Goal: Task Accomplishment & Management: Complete application form

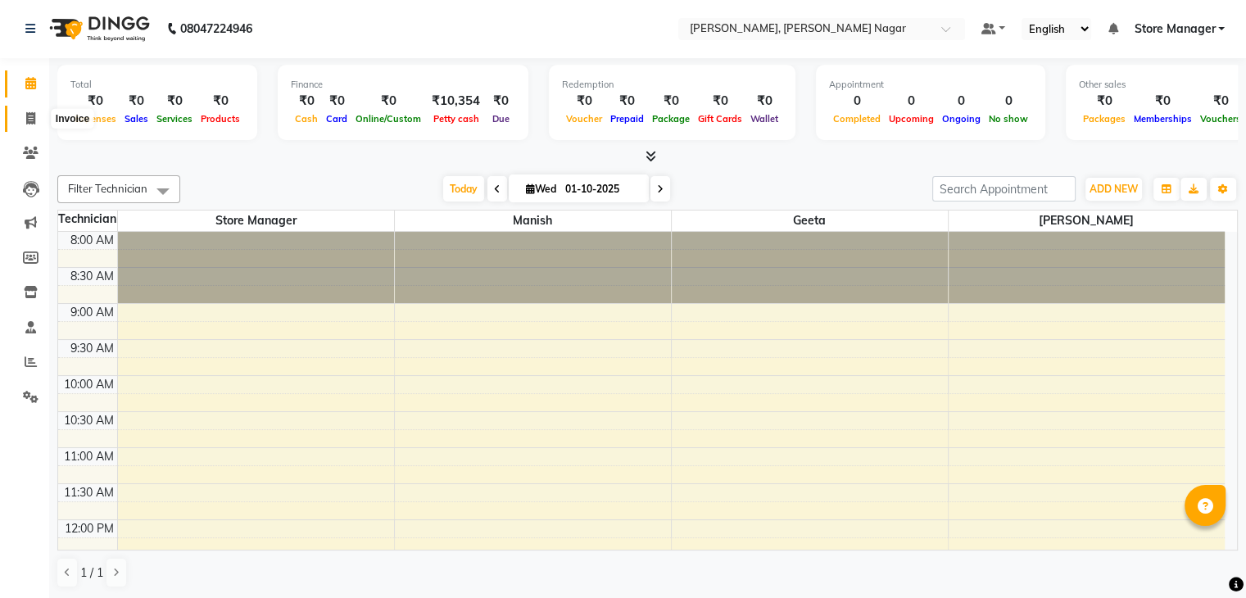
click at [29, 121] on icon at bounding box center [30, 118] width 9 height 12
select select "9049"
select select "service"
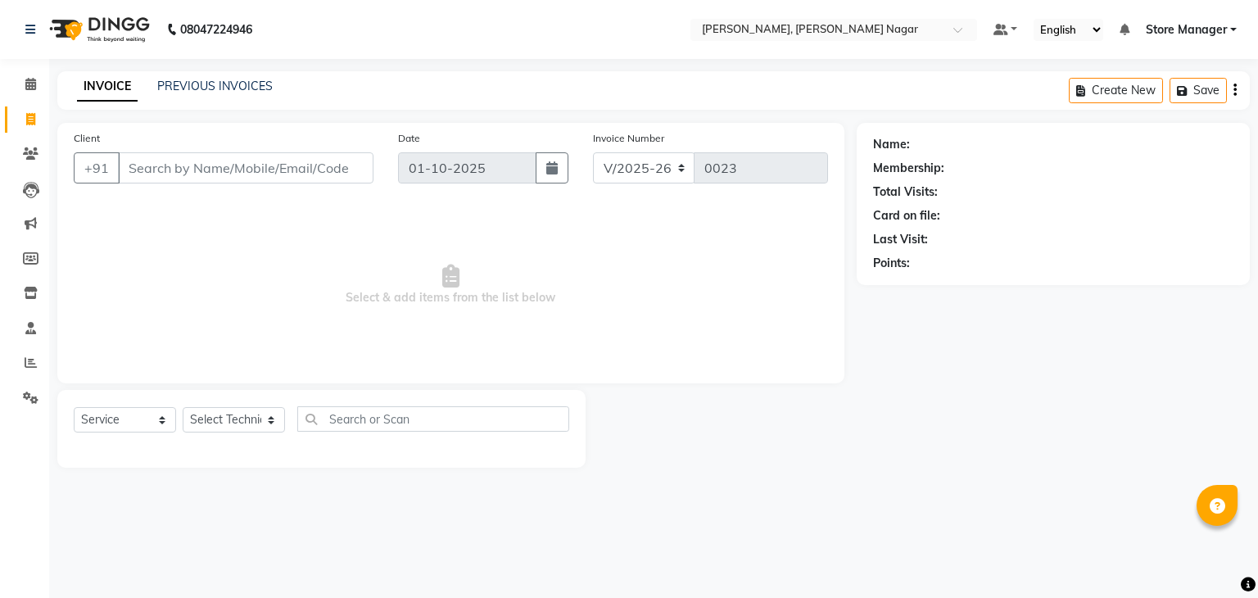
click at [212, 165] on input "Client" at bounding box center [246, 167] width 256 height 31
click at [269, 424] on select "Select Technician [PERSON_NAME] [PERSON_NAME] Store Manager" at bounding box center [234, 419] width 102 height 25
click at [183, 408] on select "Select Technician [PERSON_NAME] [PERSON_NAME] Store Manager" at bounding box center [234, 419] width 102 height 25
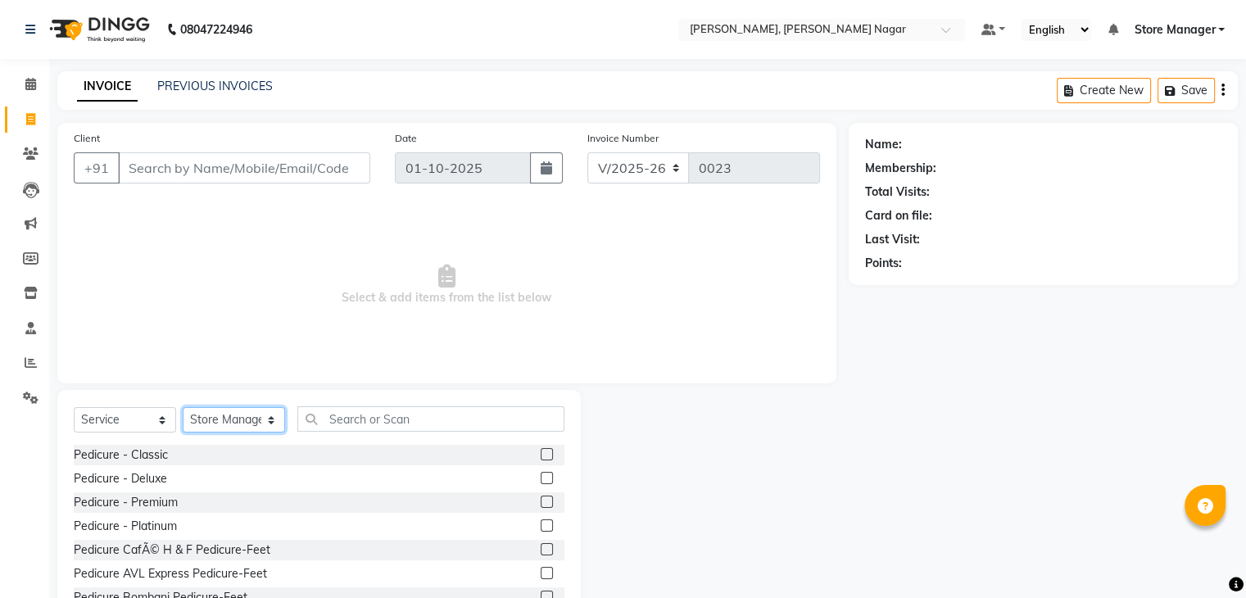
click at [265, 420] on select "Select Technician [PERSON_NAME] [PERSON_NAME] Store Manager" at bounding box center [234, 419] width 102 height 25
select select "92259"
click at [183, 408] on select "Select Technician [PERSON_NAME] [PERSON_NAME] Store Manager" at bounding box center [234, 419] width 102 height 25
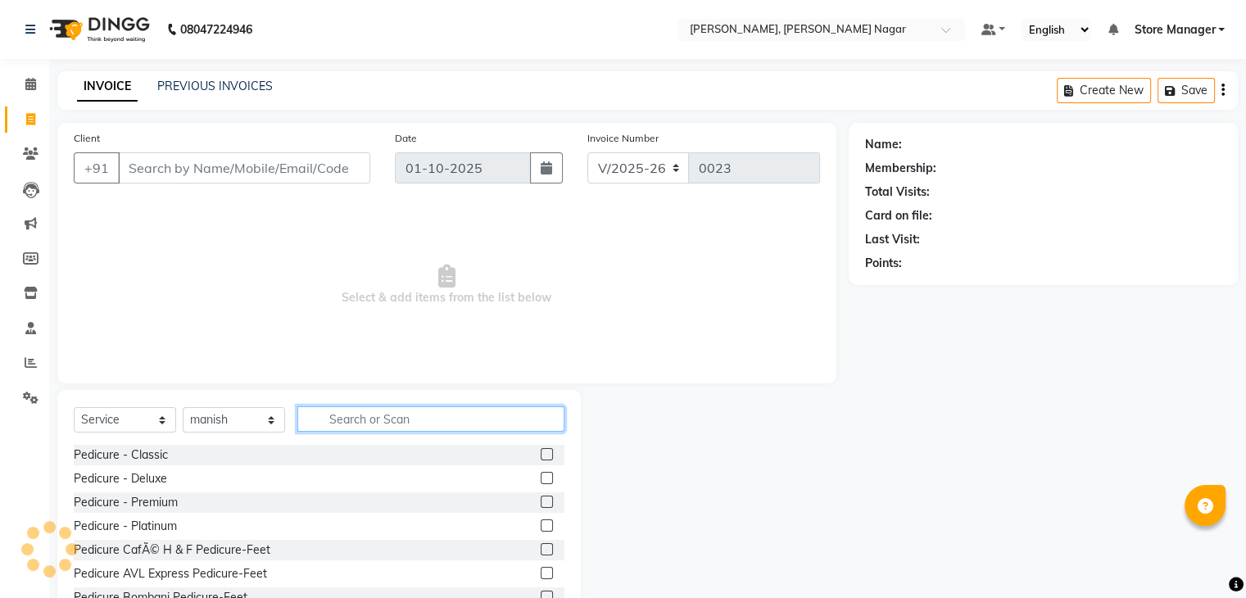
click at [351, 428] on input "text" at bounding box center [430, 418] width 267 height 25
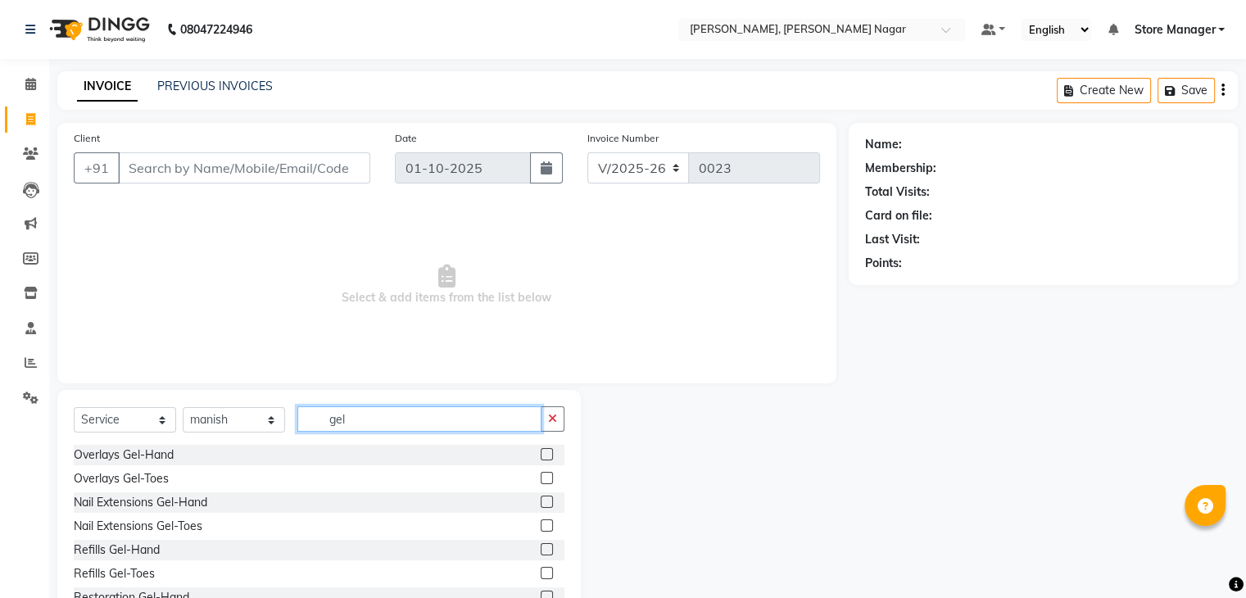
type input "gel"
drag, startPoint x: 193, startPoint y: 493, endPoint x: 200, endPoint y: 510, distance: 17.6
click at [200, 510] on div "Nail Extensions Gel-Hand" at bounding box center [319, 502] width 491 height 20
click at [200, 510] on div "Nail Extensions Gel-Hand" at bounding box center [141, 502] width 134 height 17
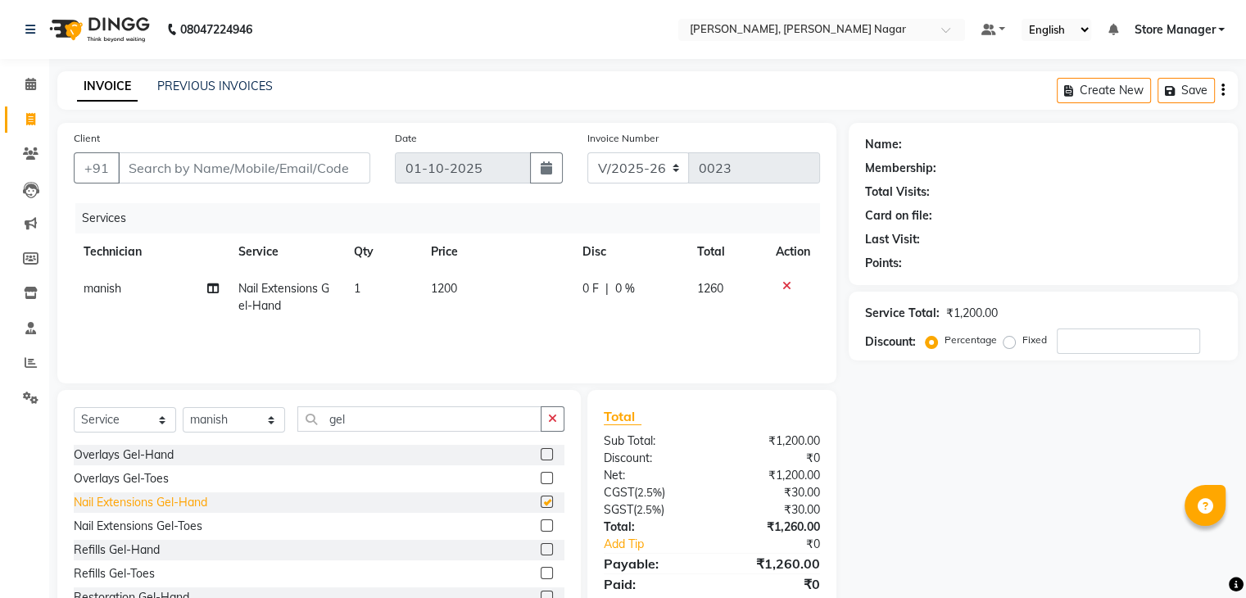
checkbox input "false"
click at [436, 297] on td "1200" at bounding box center [496, 297] width 151 height 54
select select "92259"
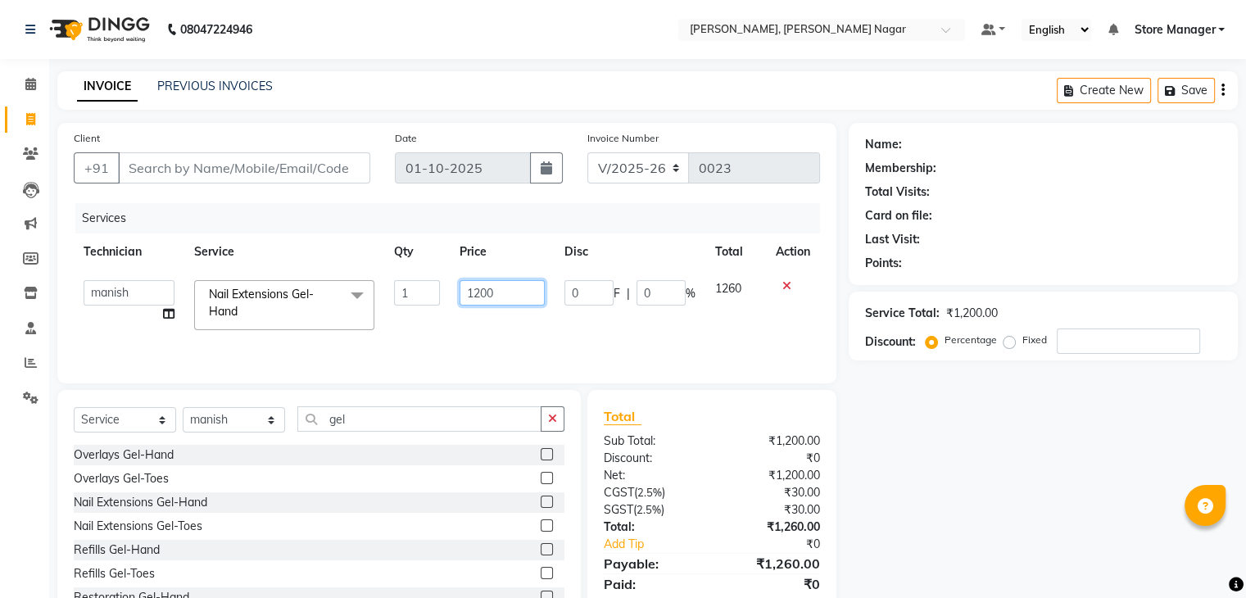
click at [503, 299] on input "1200" at bounding box center [502, 292] width 85 height 25
type input "1300"
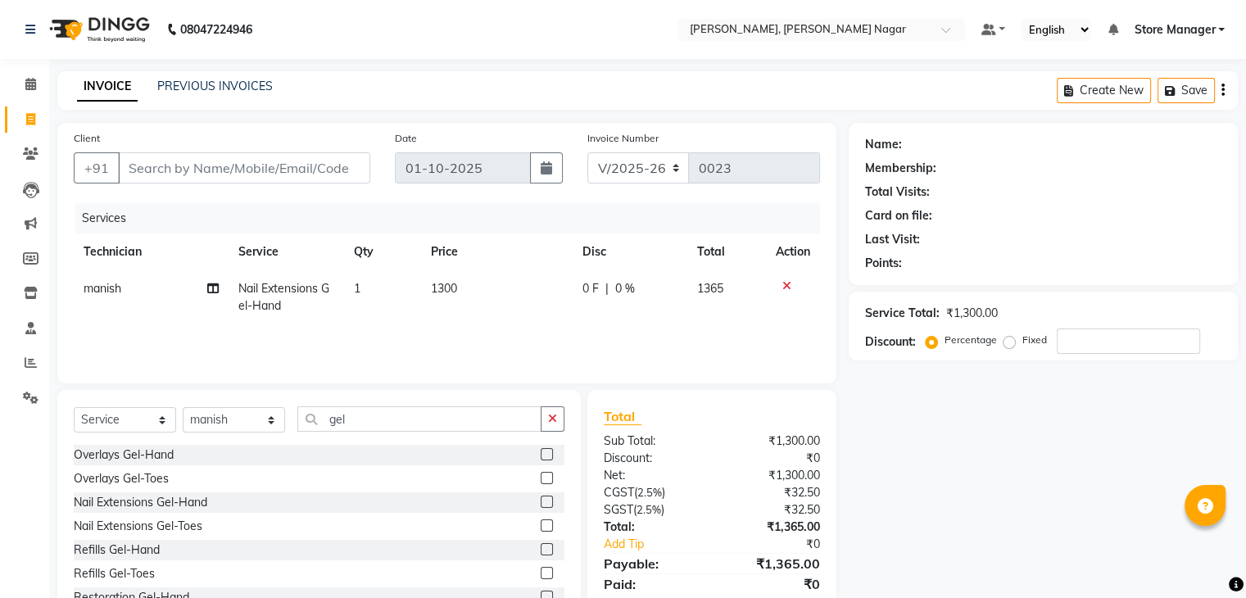
click at [726, 296] on td "1365" at bounding box center [726, 297] width 78 height 54
select select "92259"
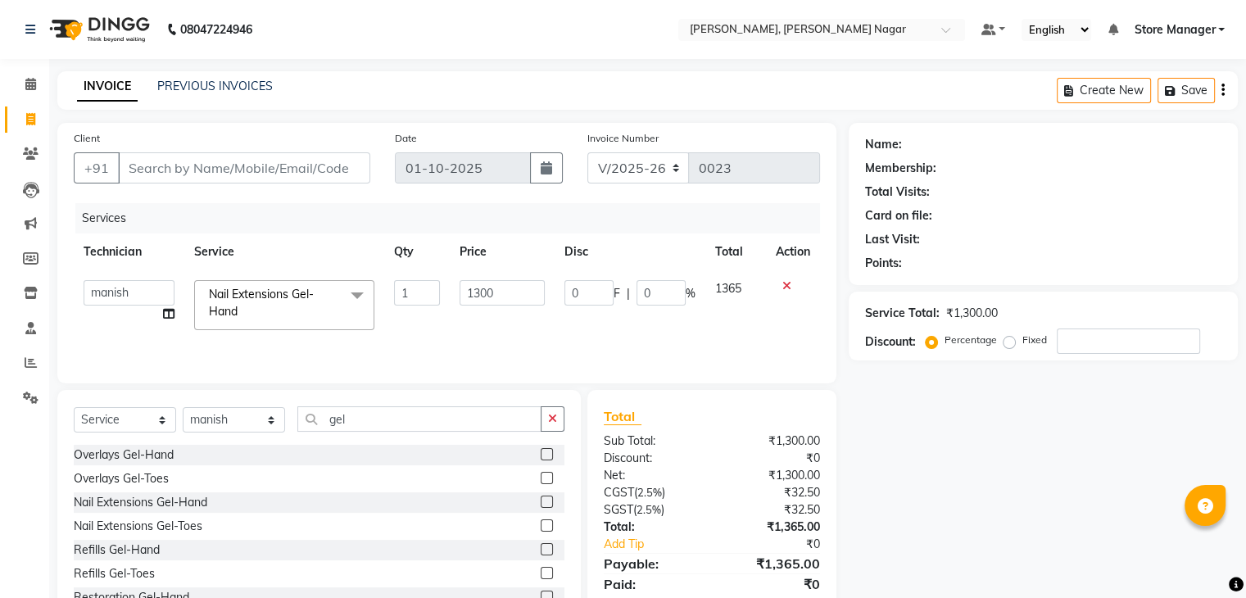
scroll to position [59, 0]
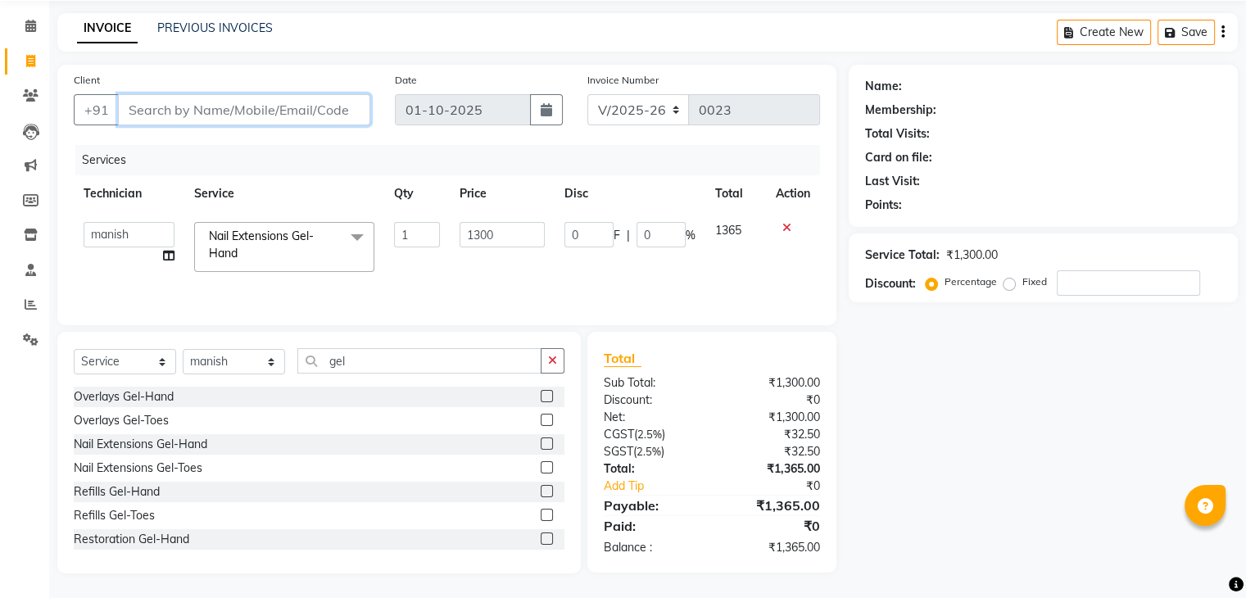
click at [243, 116] on input "Client" at bounding box center [244, 109] width 252 height 31
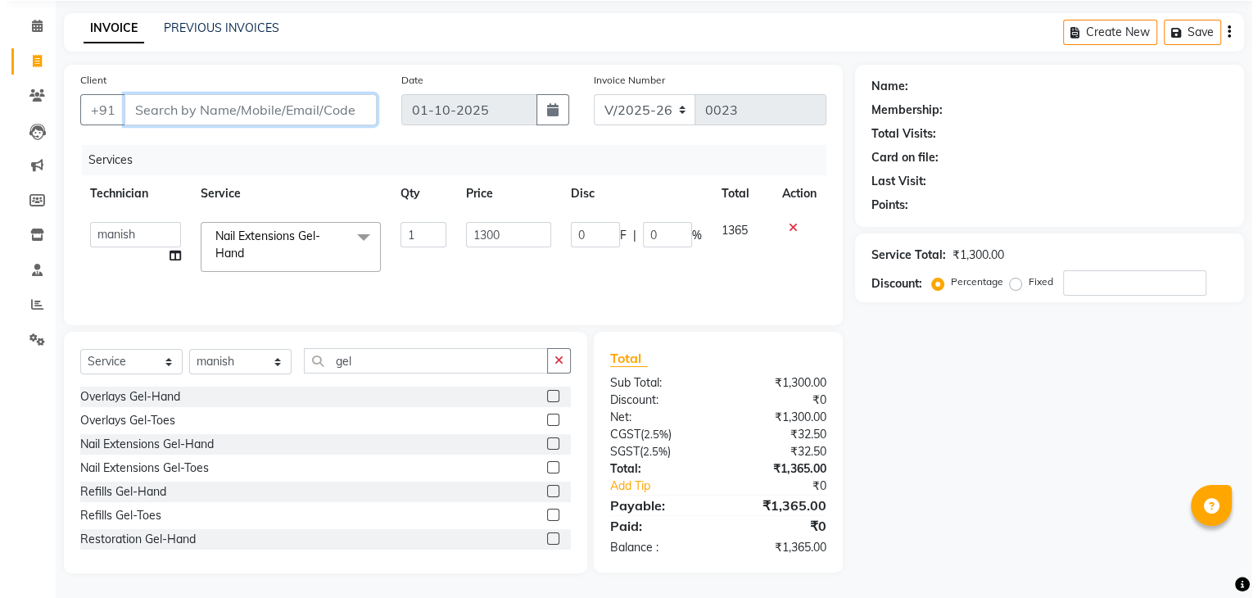
scroll to position [0, 0]
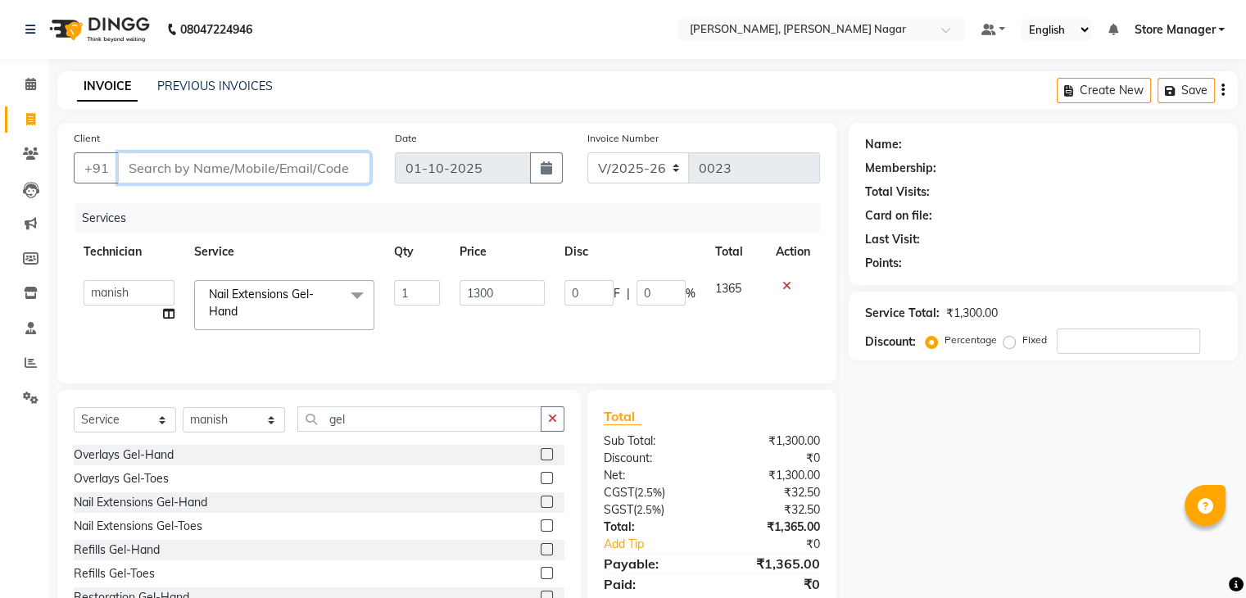
click at [232, 175] on input "Client" at bounding box center [244, 167] width 252 height 31
type input "8"
type input "0"
type input "8860904473"
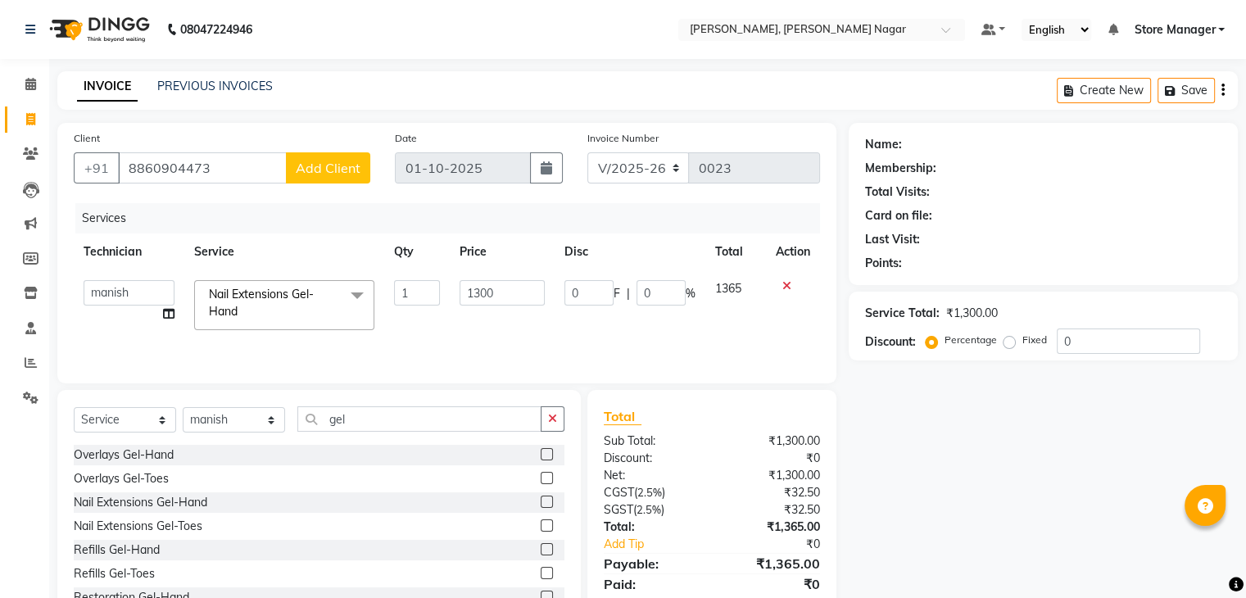
click at [323, 178] on button "Add Client" at bounding box center [328, 167] width 84 height 31
select select "21"
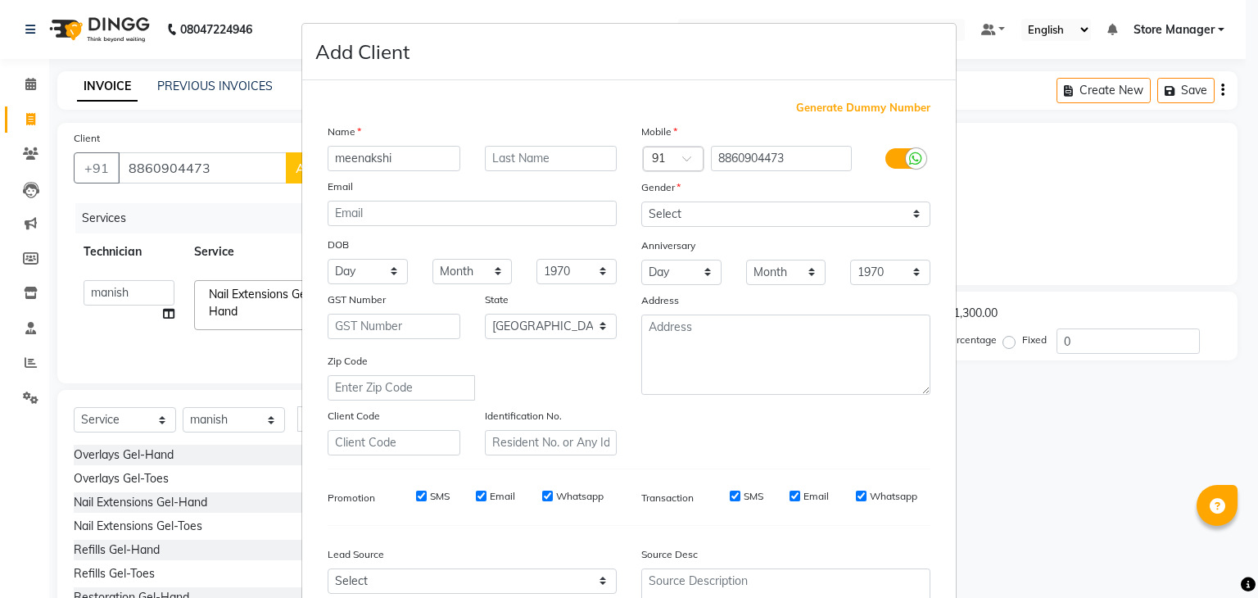
type input "meenakshi"
click at [671, 211] on select "Select [DEMOGRAPHIC_DATA] [DEMOGRAPHIC_DATA] Other Prefer Not To Say" at bounding box center [785, 214] width 289 height 25
select select "[DEMOGRAPHIC_DATA]"
click at [641, 202] on select "Select [DEMOGRAPHIC_DATA] [DEMOGRAPHIC_DATA] Other Prefer Not To Say" at bounding box center [785, 214] width 289 height 25
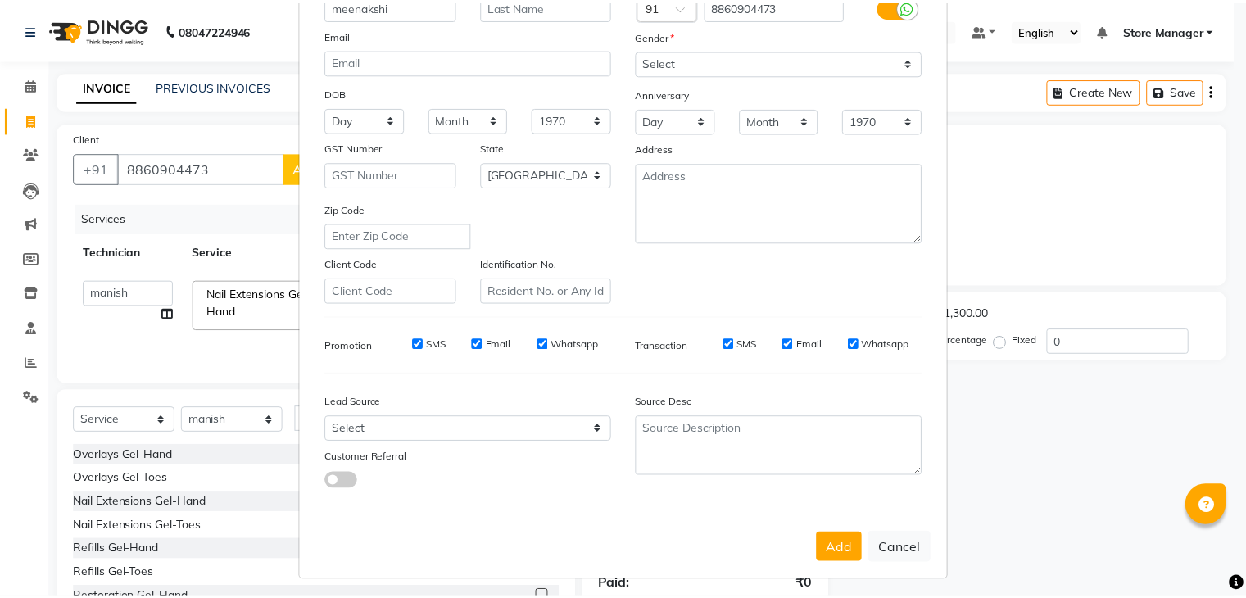
scroll to position [166, 0]
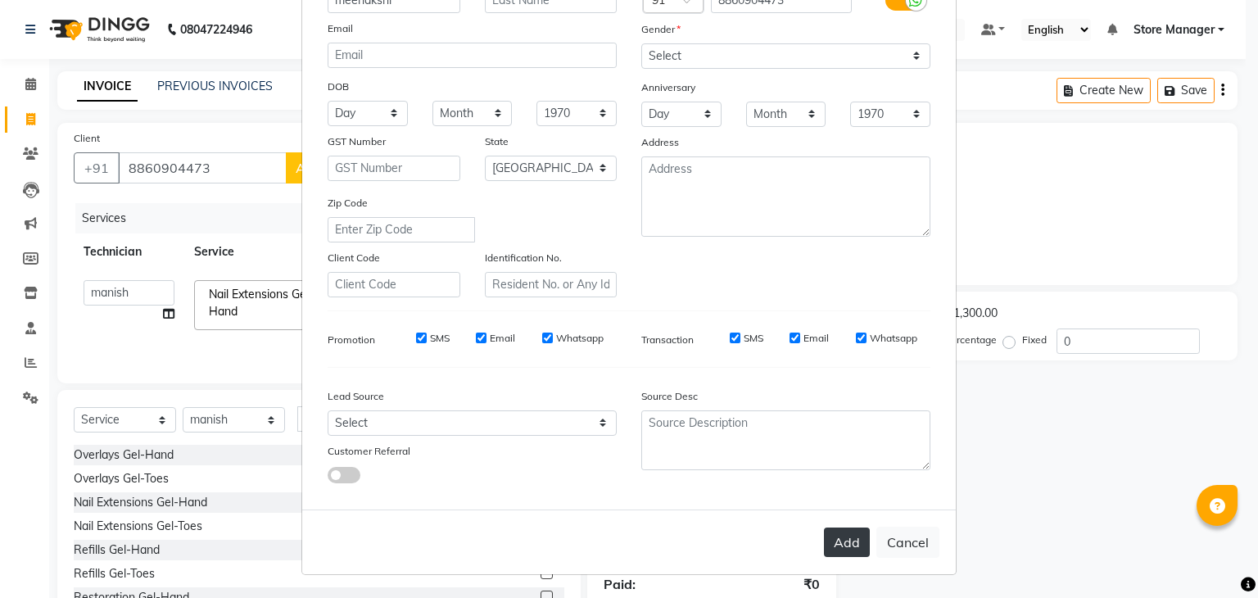
click at [842, 542] on button "Add" at bounding box center [847, 542] width 46 height 29
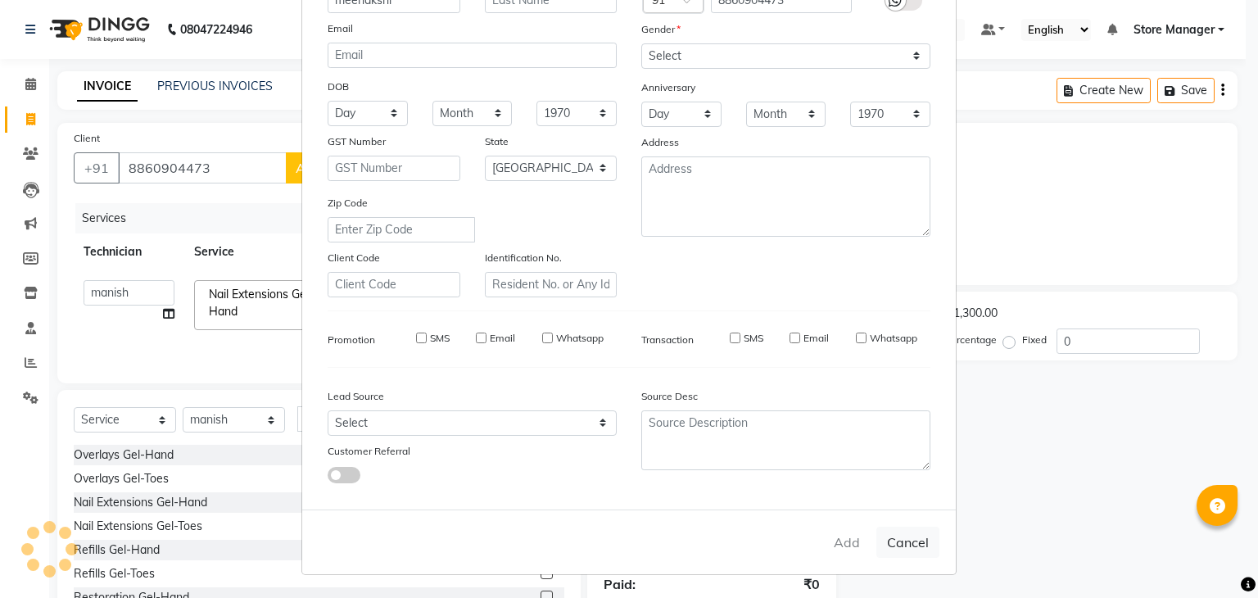
type input "88******73"
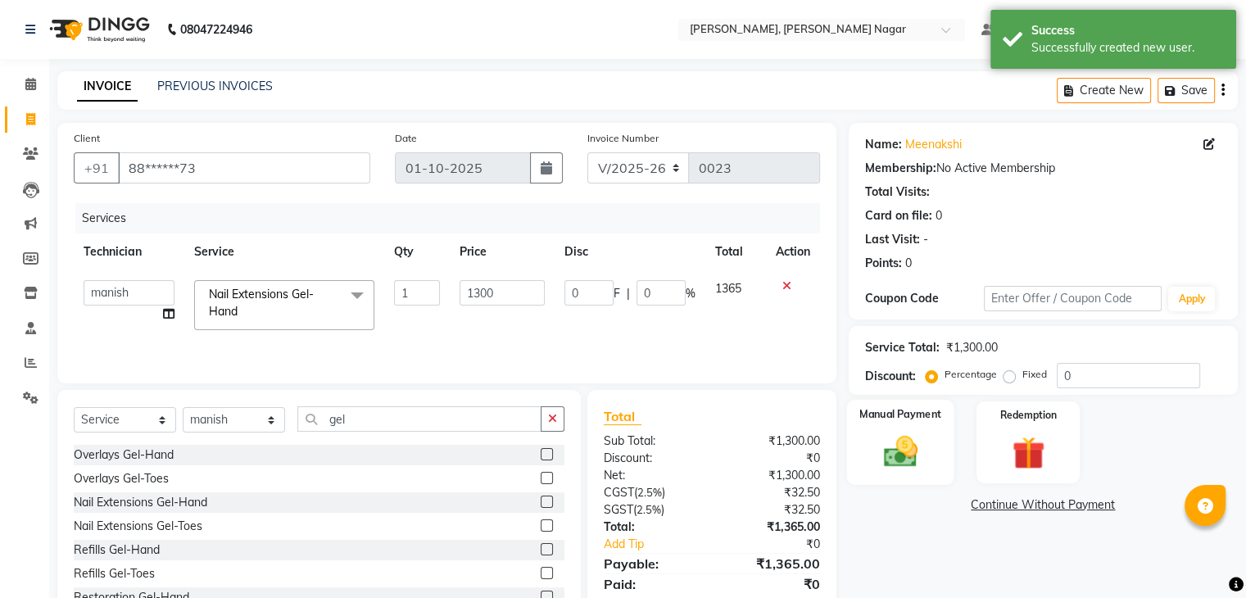
click at [920, 452] on img at bounding box center [900, 452] width 55 height 39
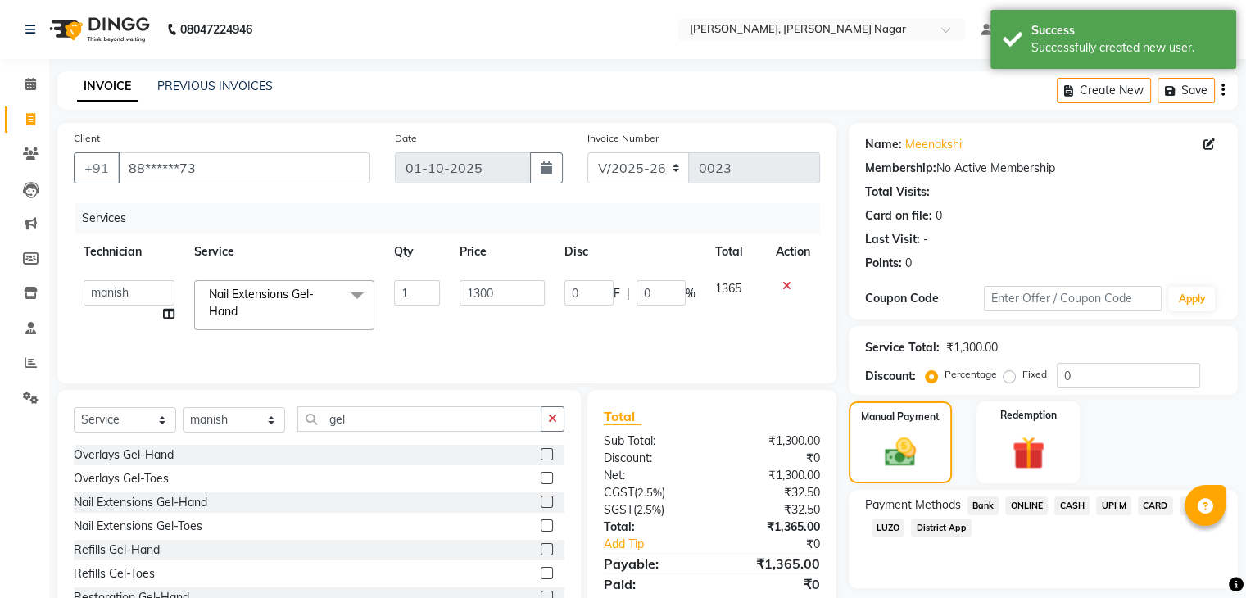
click at [1022, 514] on span "ONLINE" at bounding box center [1026, 505] width 43 height 19
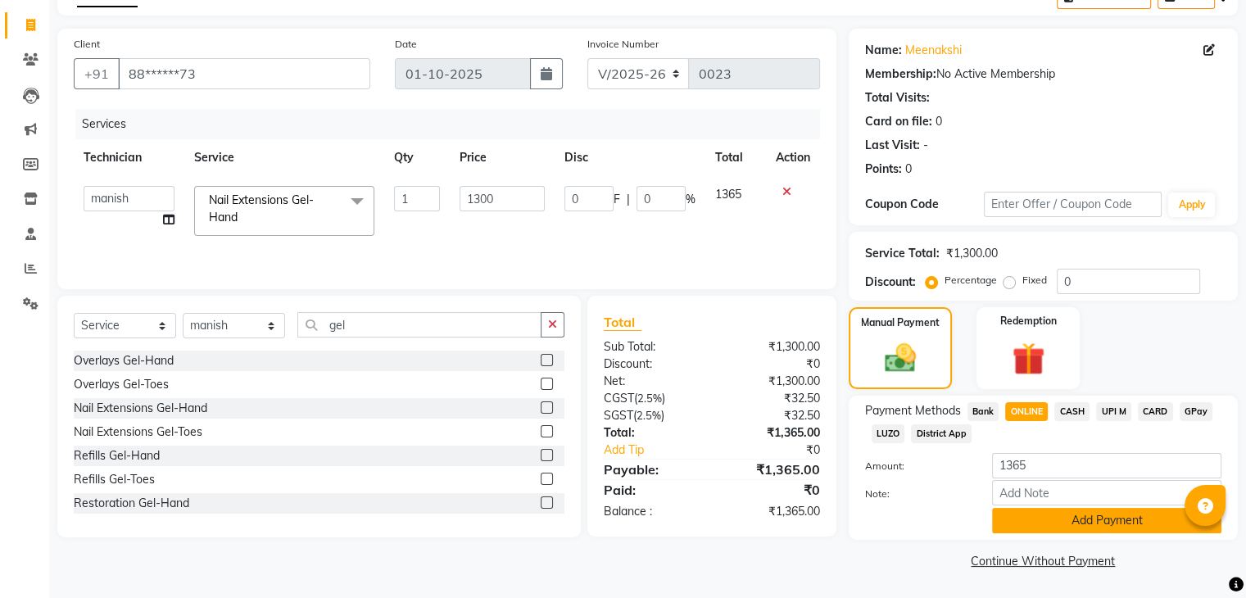
click at [1136, 524] on button "Add Payment" at bounding box center [1106, 520] width 229 height 25
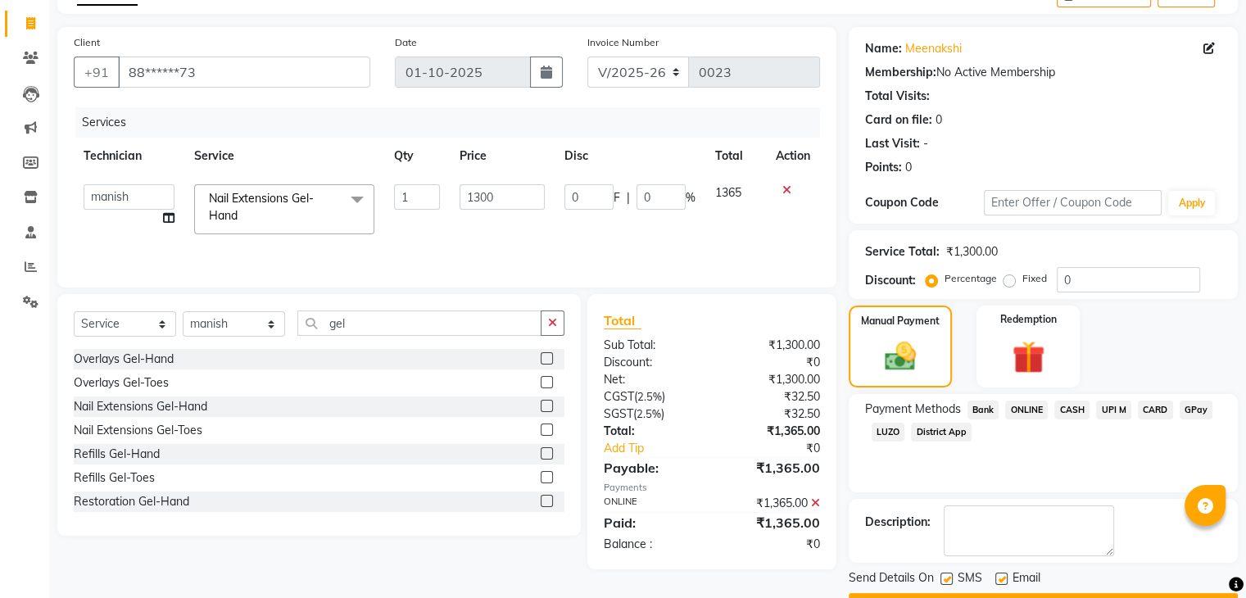
scroll to position [140, 0]
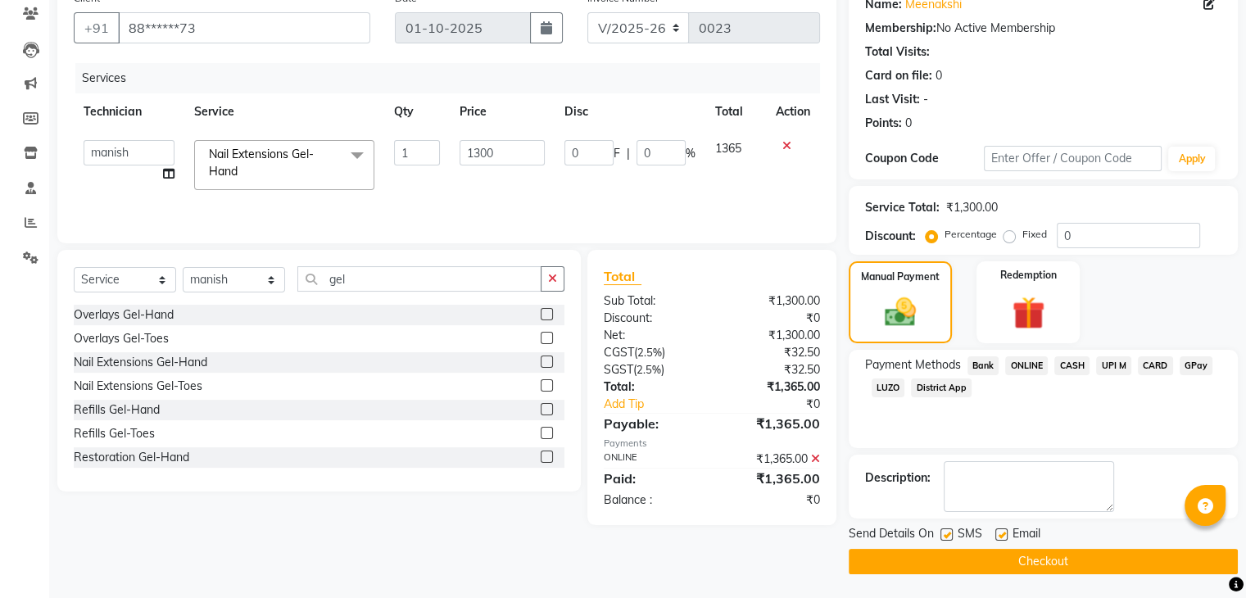
click at [1051, 560] on button "Checkout" at bounding box center [1043, 561] width 389 height 25
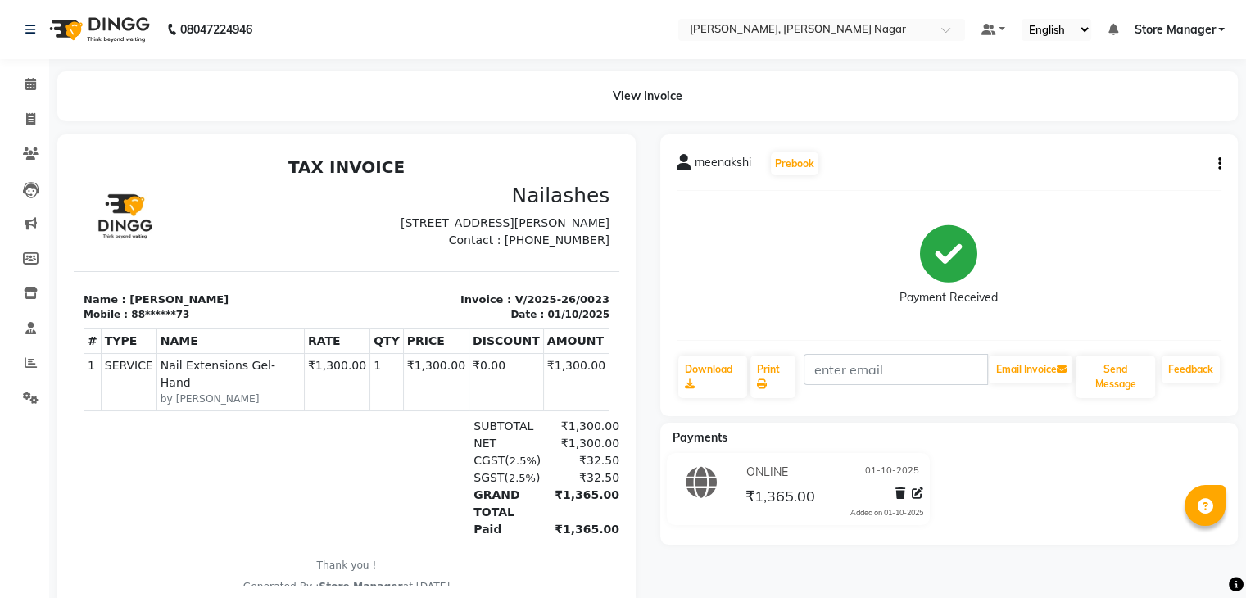
click at [111, 25] on img at bounding box center [98, 30] width 112 height 46
